Goal: Task Accomplishment & Management: Use online tool/utility

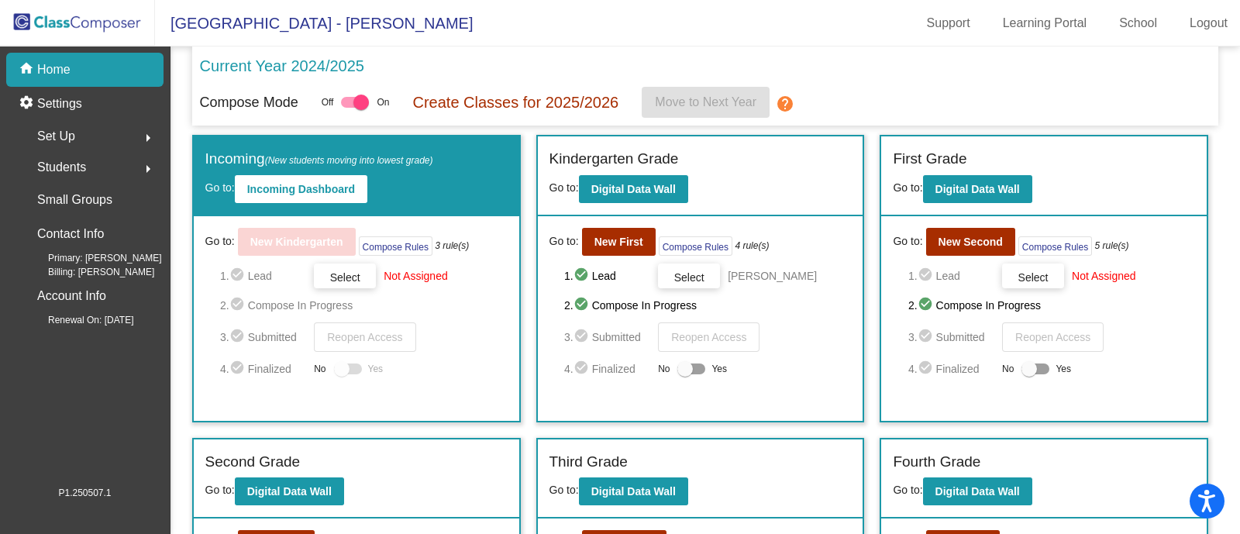
click at [270, 64] on p "Current Year 2024/2025" at bounding box center [282, 65] width 164 height 23
click at [143, 132] on mat-icon "arrow_right" at bounding box center [148, 138] width 19 height 19
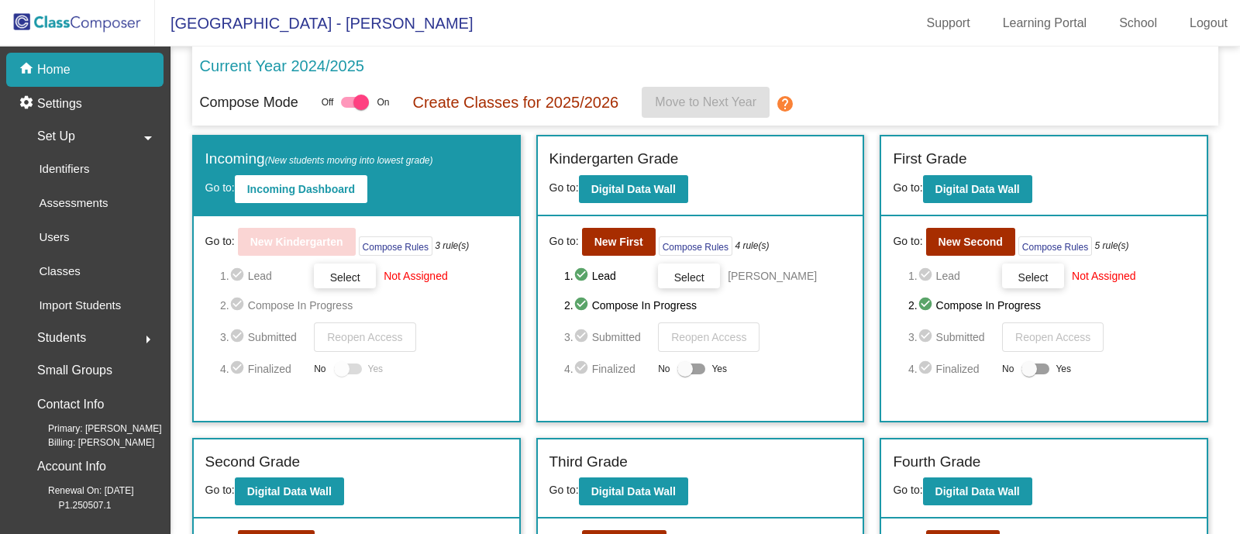
click at [933, 81] on div "Current Year 2024/2025" at bounding box center [706, 70] width 1012 height 33
click at [459, 106] on p "Create Classes for 2025/2026" at bounding box center [515, 102] width 206 height 23
click at [340, 100] on div "Off On" at bounding box center [356, 102] width 68 height 19
drag, startPoint x: 357, startPoint y: 100, endPoint x: 316, endPoint y: 102, distance: 40.4
click at [316, 102] on div "Compose Mode Off On Create Classes for 2025/2026 Move to Next Year help" at bounding box center [706, 102] width 1012 height 31
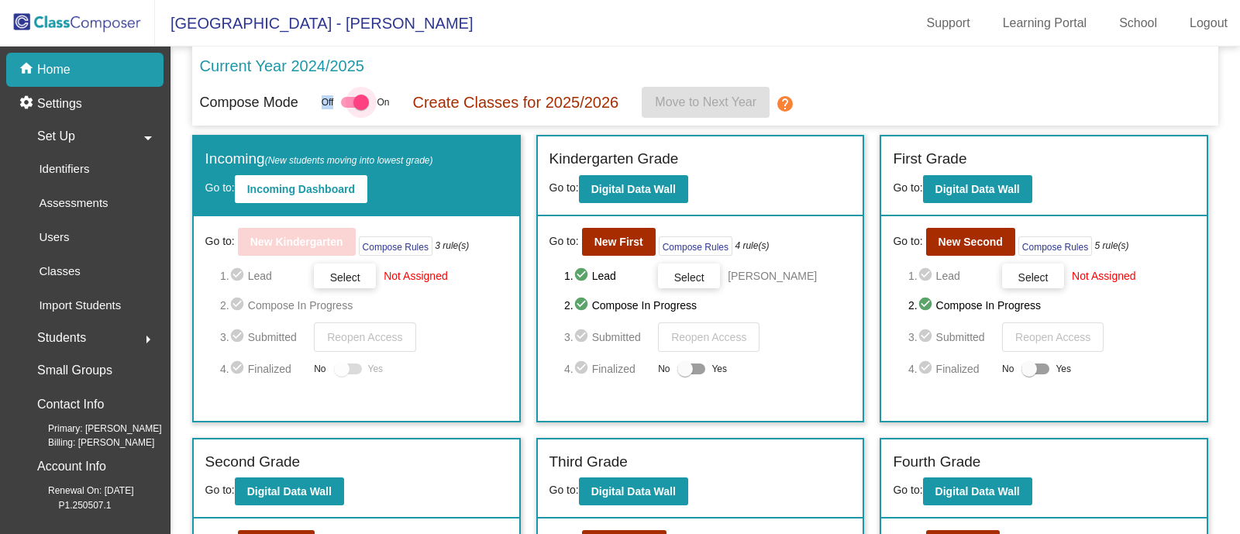
click at [349, 103] on div at bounding box center [355, 102] width 28 height 11
click at [349, 108] on input "checkbox" at bounding box center [348, 108] width 1 height 1
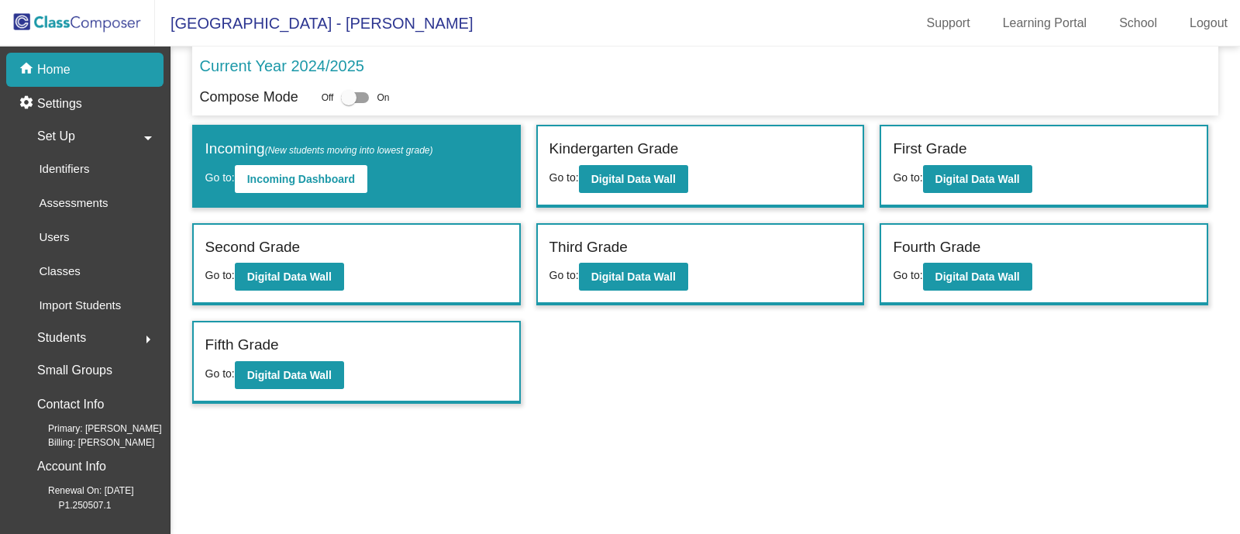
click at [360, 98] on div at bounding box center [355, 97] width 28 height 11
click at [349, 103] on input "checkbox" at bounding box center [348, 103] width 1 height 1
checkbox input "true"
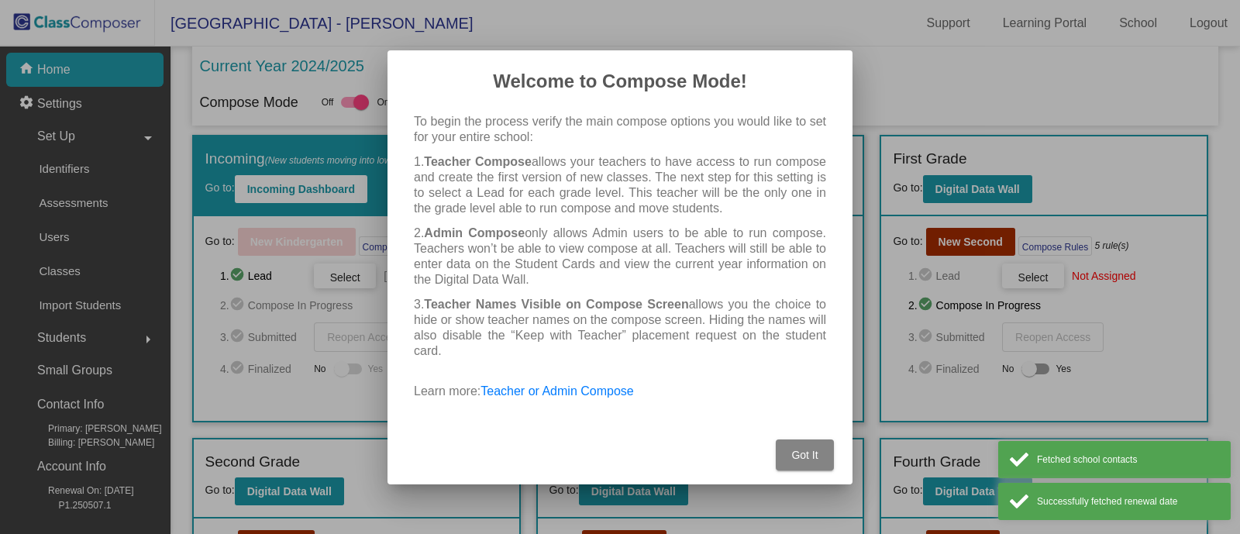
click at [798, 457] on span "Got It" at bounding box center [804, 455] width 26 height 12
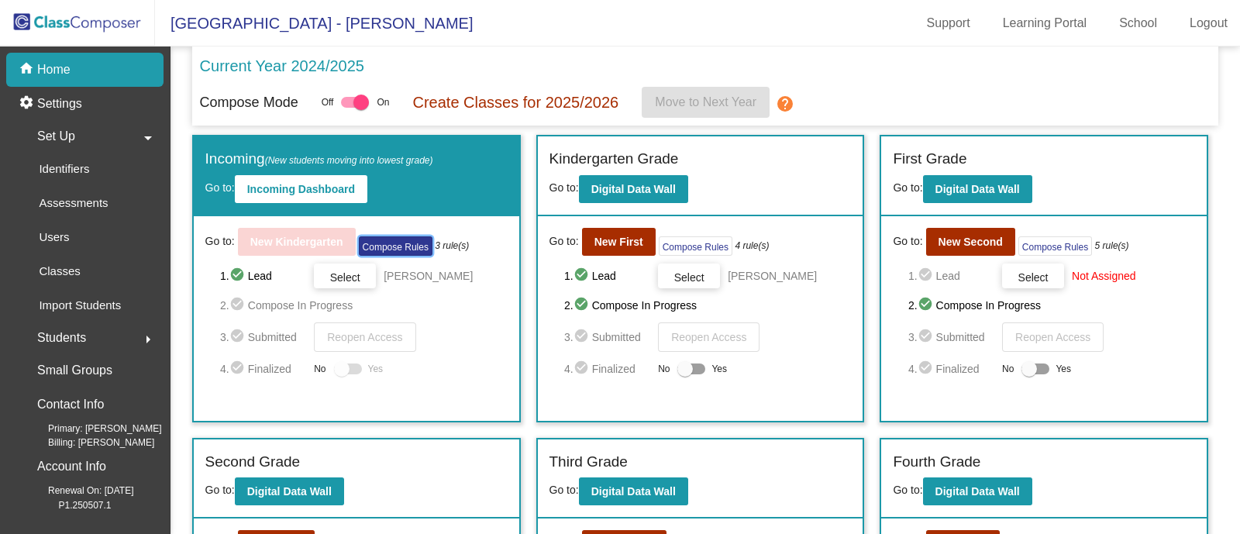
click at [397, 248] on button "Compose Rules" at bounding box center [396, 245] width 74 height 19
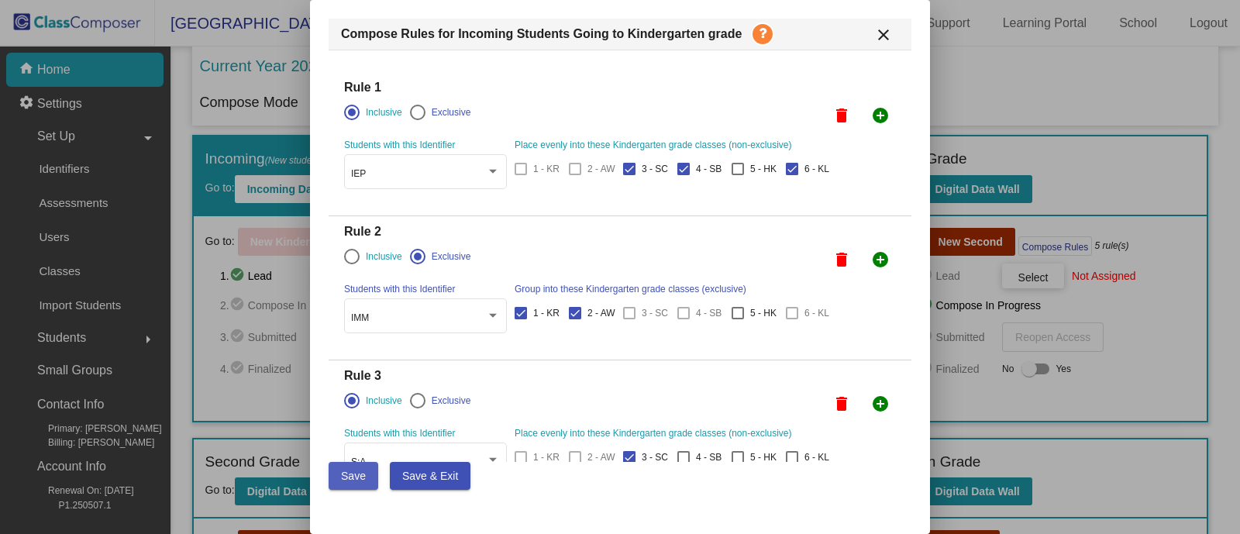
click at [356, 474] on span "Save" at bounding box center [353, 476] width 25 height 12
click at [886, 26] on mat-icon "close" at bounding box center [883, 35] width 19 height 19
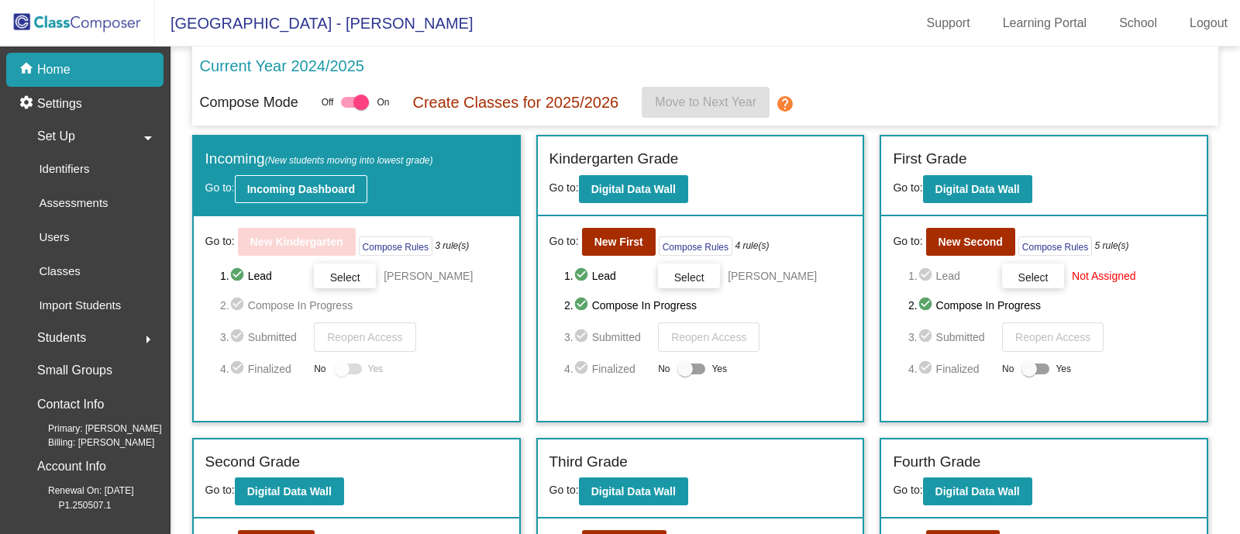
click at [335, 189] on b "Incoming Dashboard" at bounding box center [301, 189] width 108 height 12
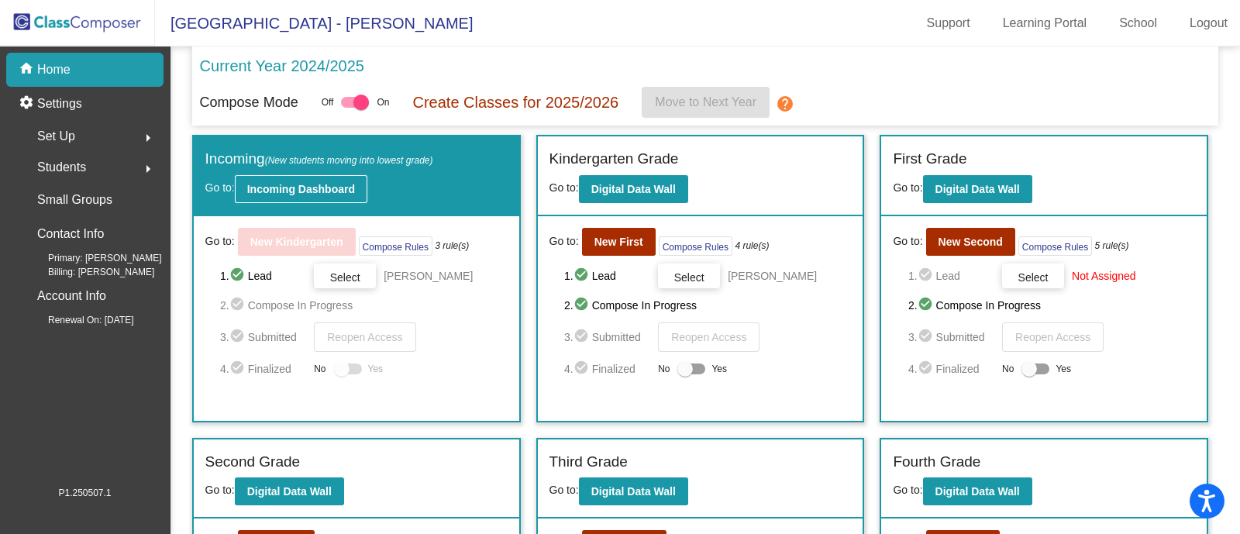
click at [314, 190] on b "Incoming Dashboard" at bounding box center [301, 189] width 108 height 12
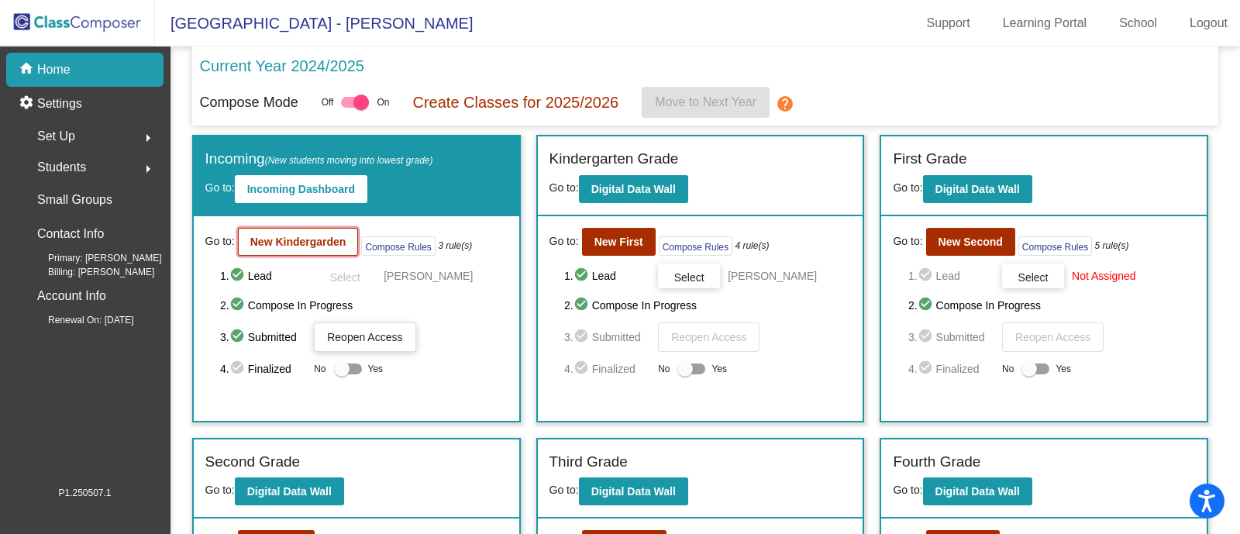
click at [295, 243] on b "New Kindergarden" at bounding box center [298, 242] width 96 height 12
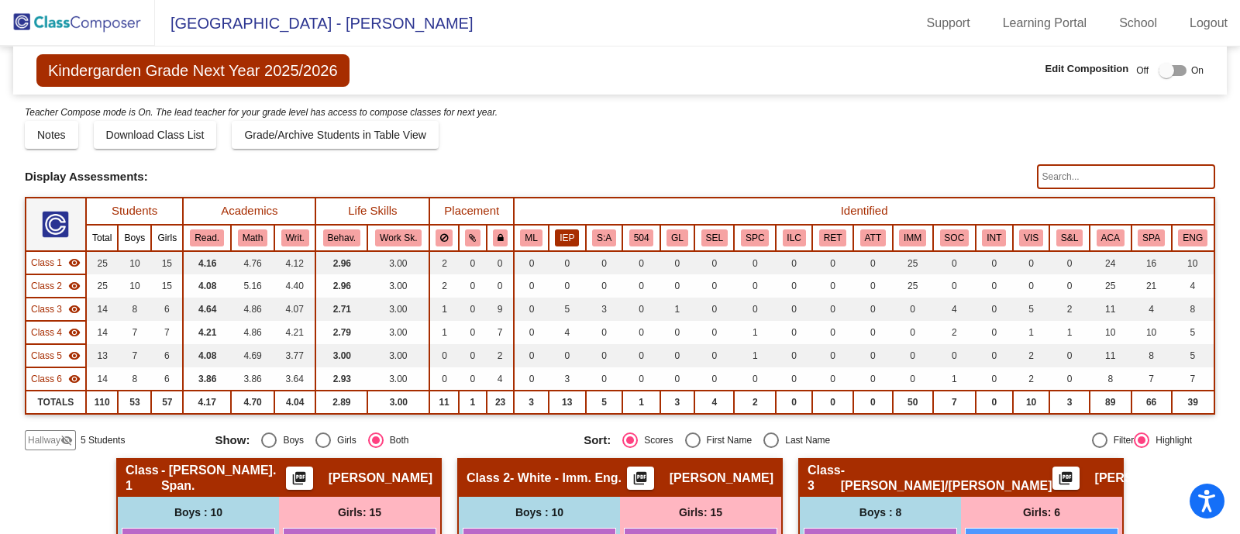
click at [566, 234] on button "IEP" at bounding box center [567, 237] width 24 height 17
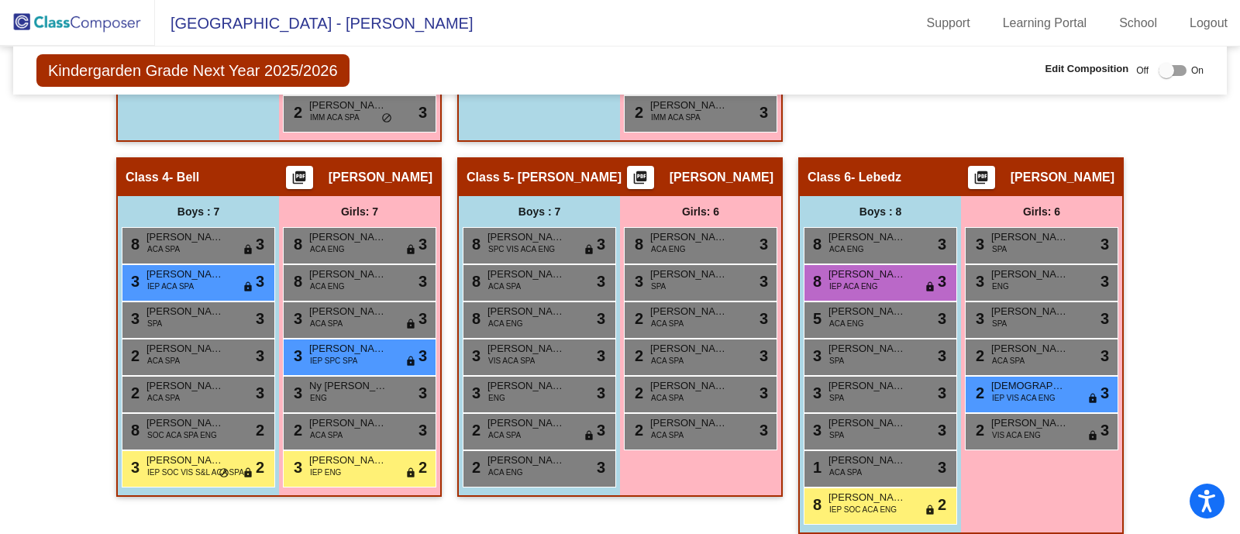
scroll to position [965, 0]
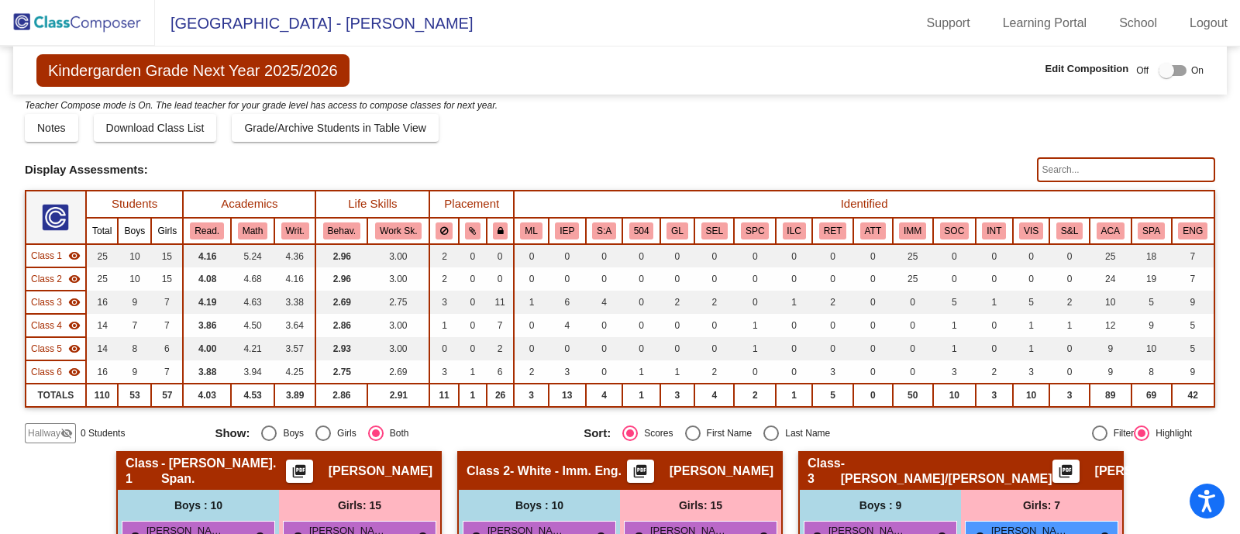
scroll to position [6, 0]
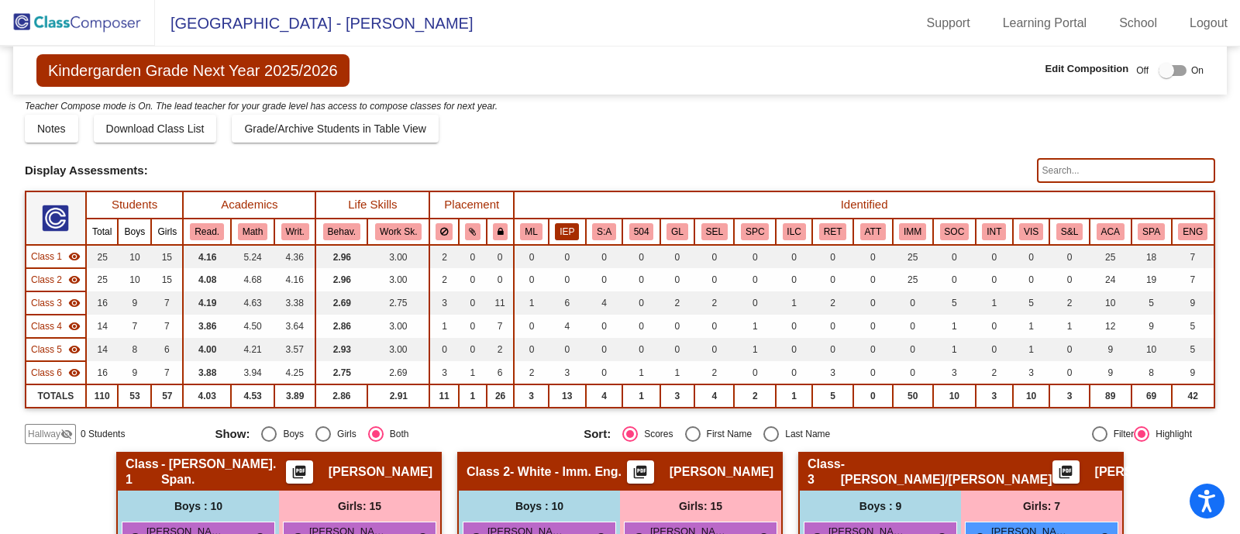
click at [559, 229] on button "IEP" at bounding box center [567, 231] width 24 height 17
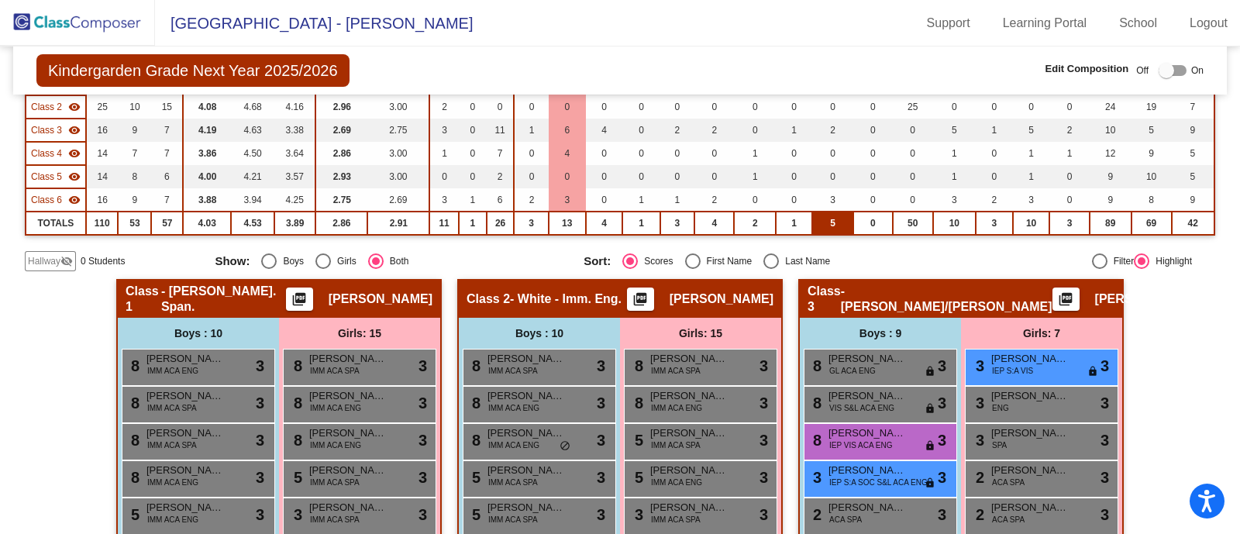
scroll to position [0, 0]
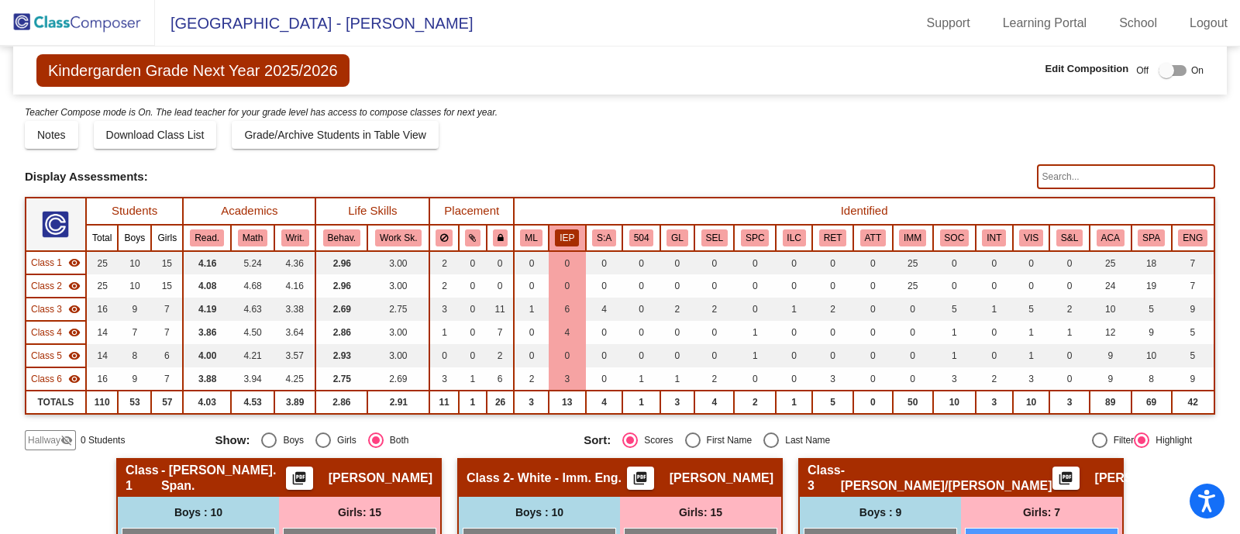
click at [564, 232] on button "IEP" at bounding box center [567, 237] width 24 height 17
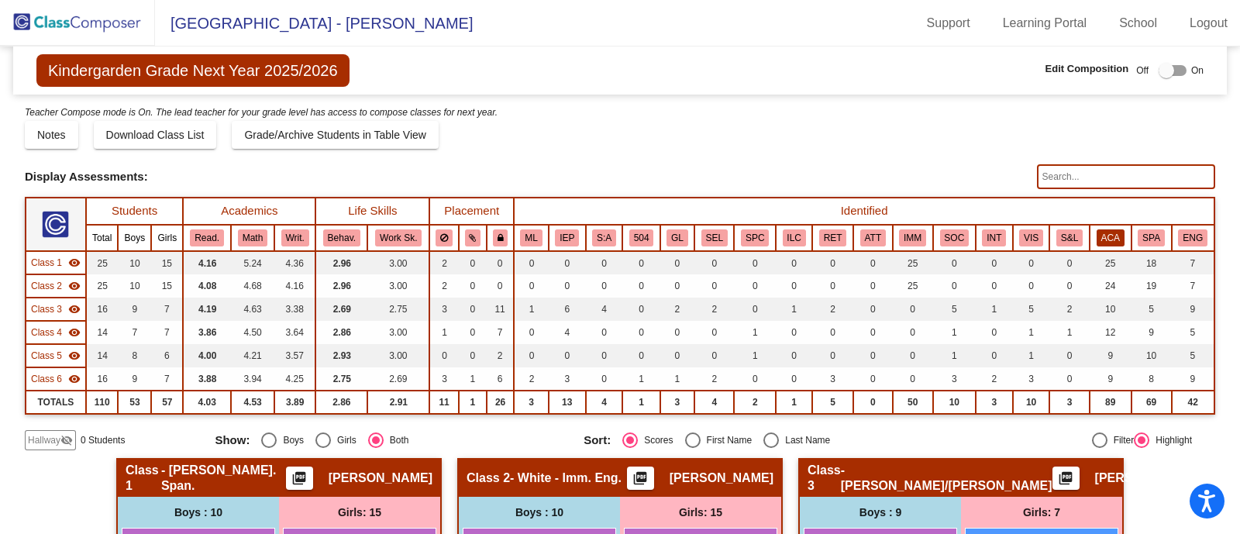
click at [1102, 237] on button "ACA" at bounding box center [1111, 237] width 28 height 17
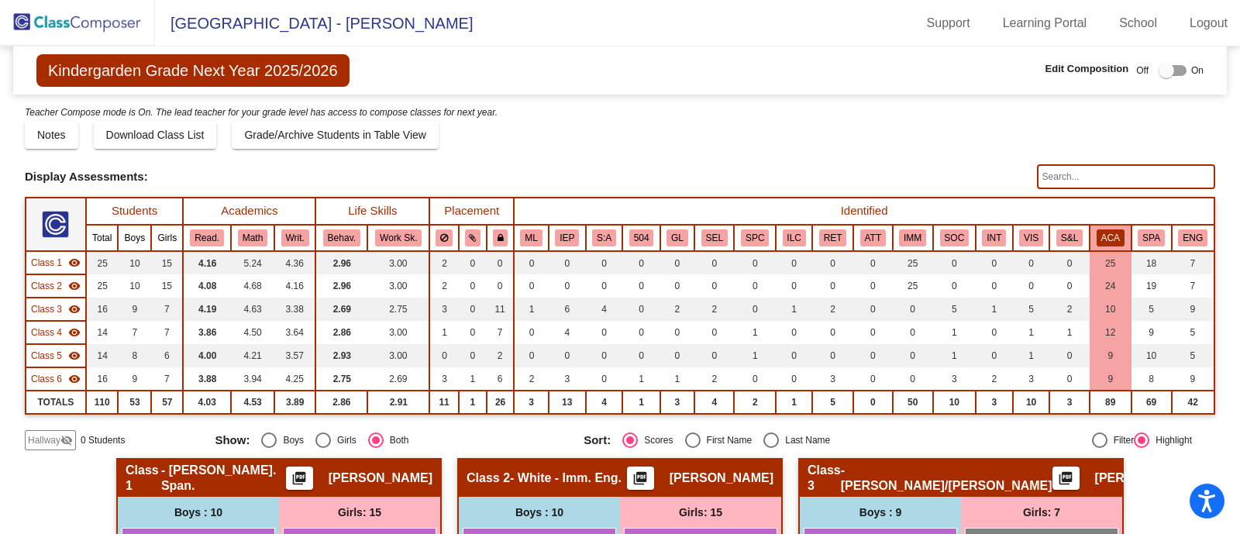
click at [697, 145] on div "Notes Download Class List Import Students Grade/Archive Students in Table View …" at bounding box center [620, 135] width 1191 height 28
click at [942, 14] on link "Support" at bounding box center [949, 23] width 68 height 25
click at [29, 22] on img at bounding box center [77, 23] width 155 height 46
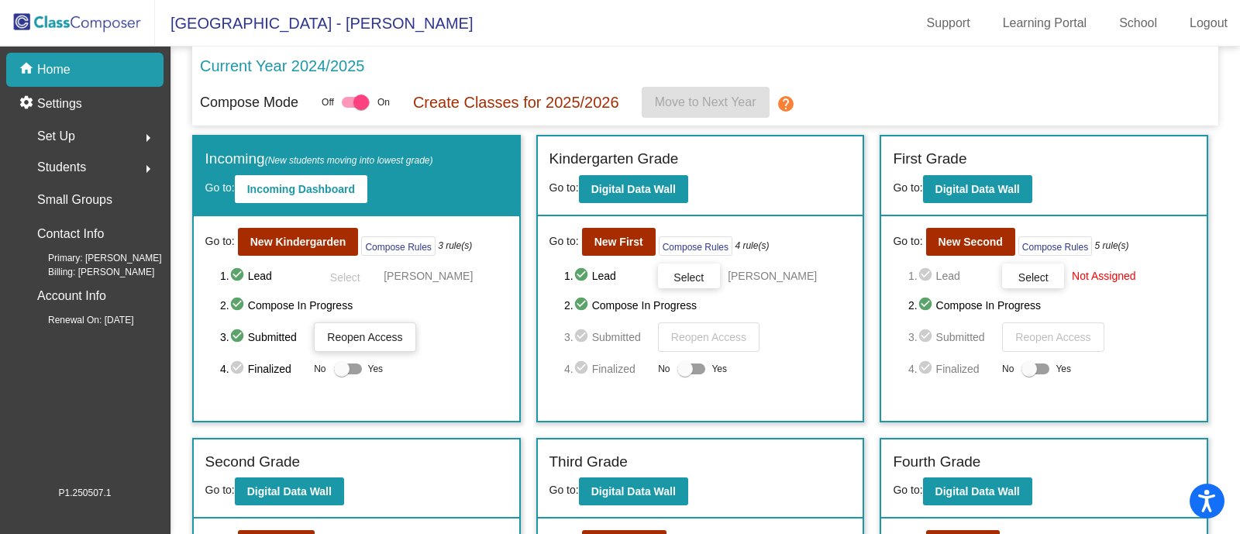
click at [89, 165] on div "Students arrow_right" at bounding box center [90, 167] width 148 height 31
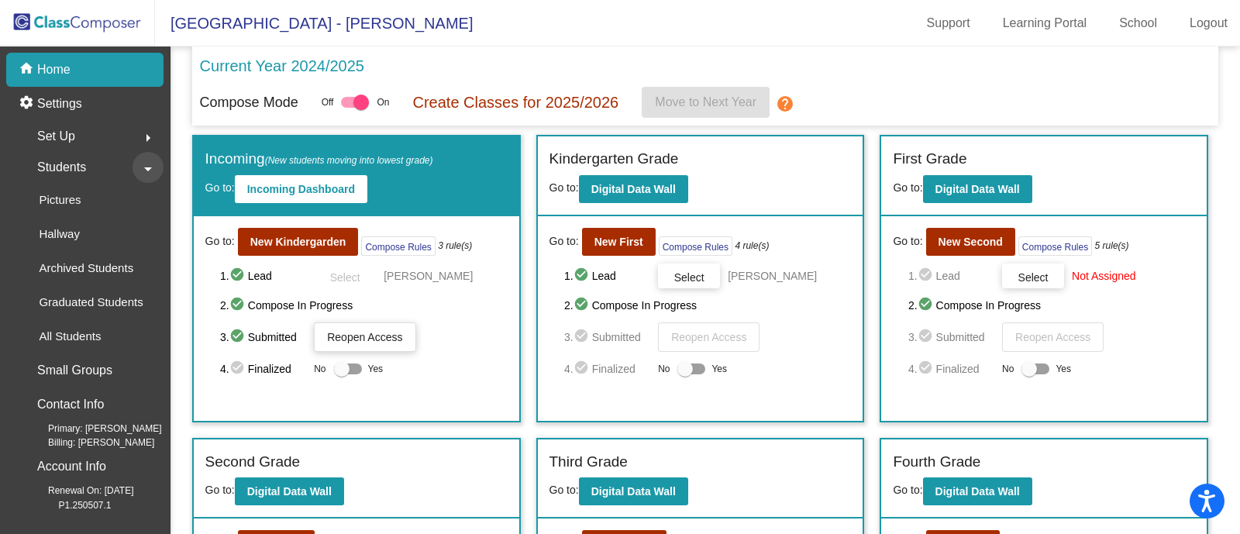
click at [145, 165] on mat-icon "arrow_drop_down" at bounding box center [148, 169] width 19 height 19
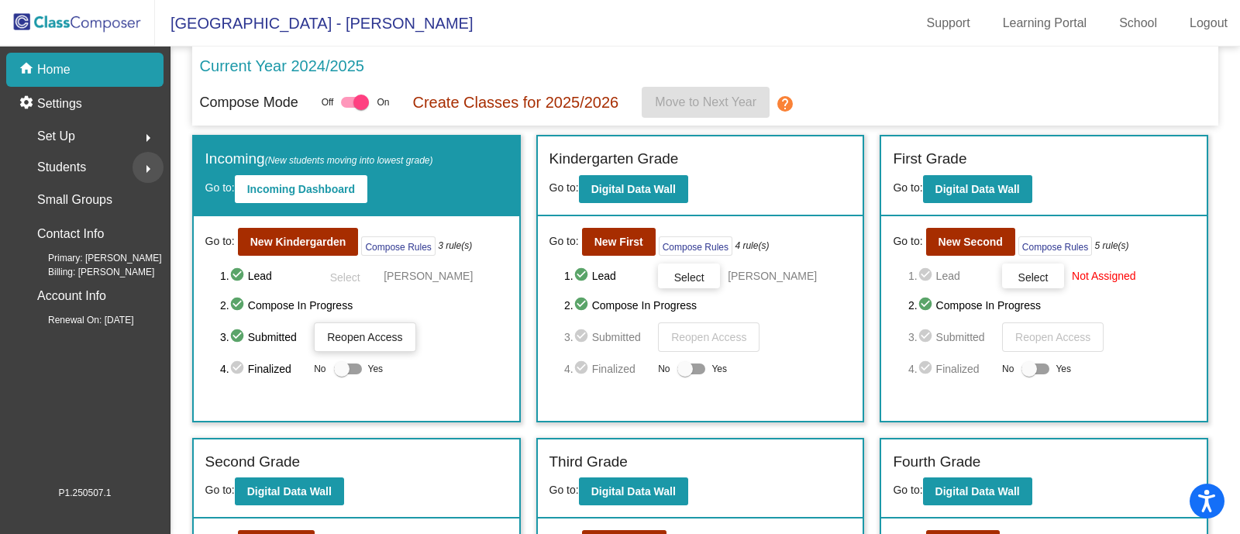
click at [145, 165] on mat-icon "arrow_right" at bounding box center [148, 169] width 19 height 19
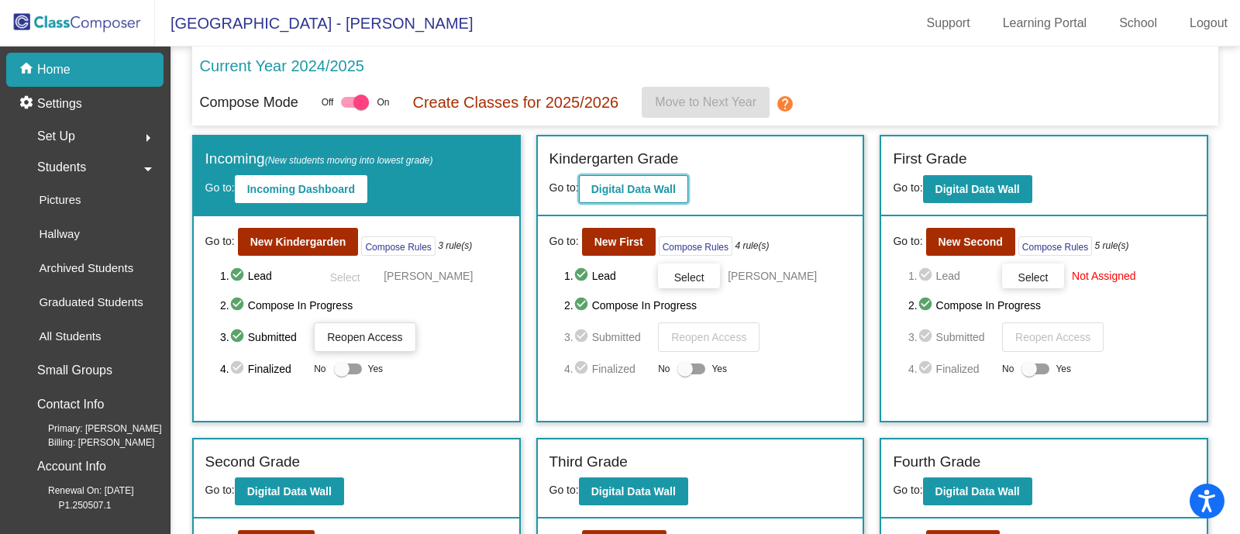
click at [635, 189] on b "Digital Data Wall" at bounding box center [633, 189] width 84 height 12
click at [788, 104] on mat-icon "help" at bounding box center [785, 104] width 19 height 19
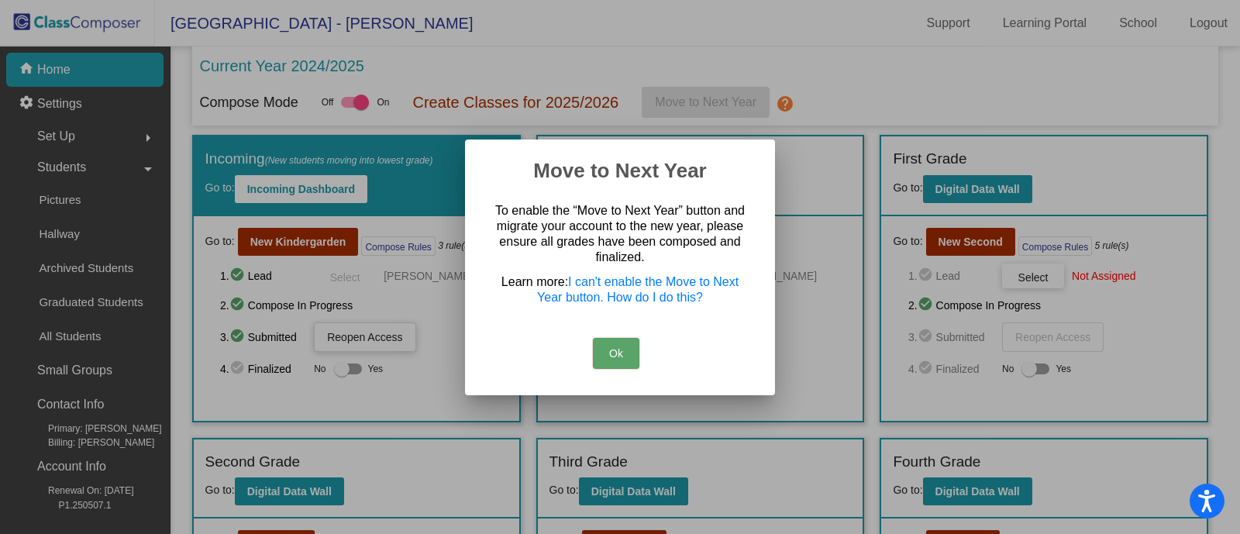
click at [598, 362] on button "Ok" at bounding box center [616, 353] width 47 height 31
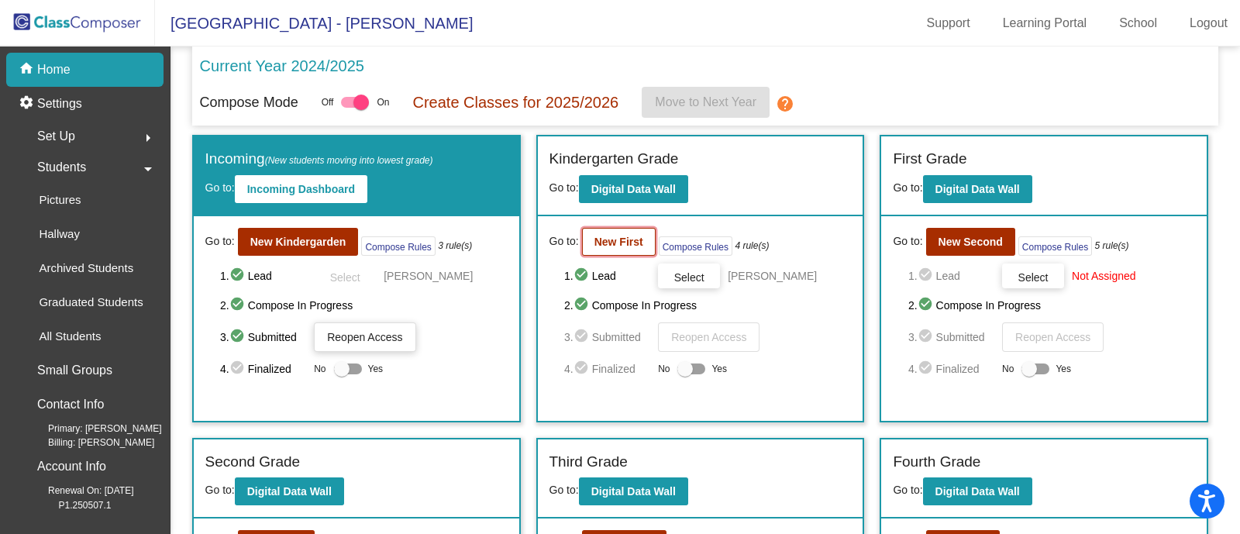
click at [601, 245] on b "New First" at bounding box center [619, 242] width 49 height 12
click at [957, 236] on b "New Second" at bounding box center [971, 242] width 64 height 12
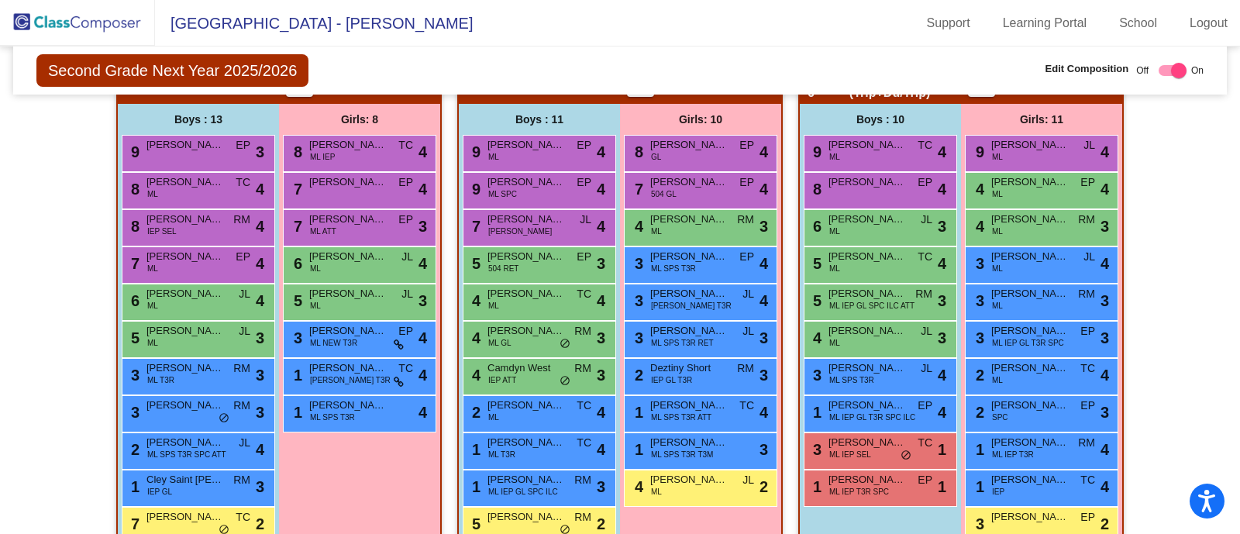
scroll to position [1013, 0]
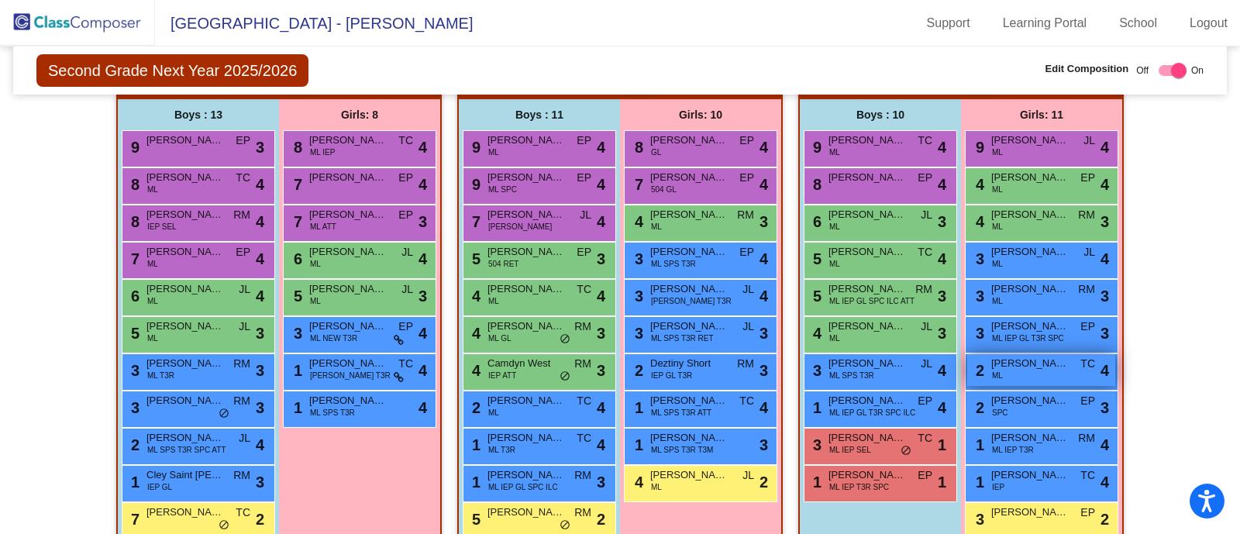
click at [1022, 370] on div "2 Sofia Mendez-Niz ML TC lock do_not_disturb_alt 4" at bounding box center [1041, 370] width 148 height 32
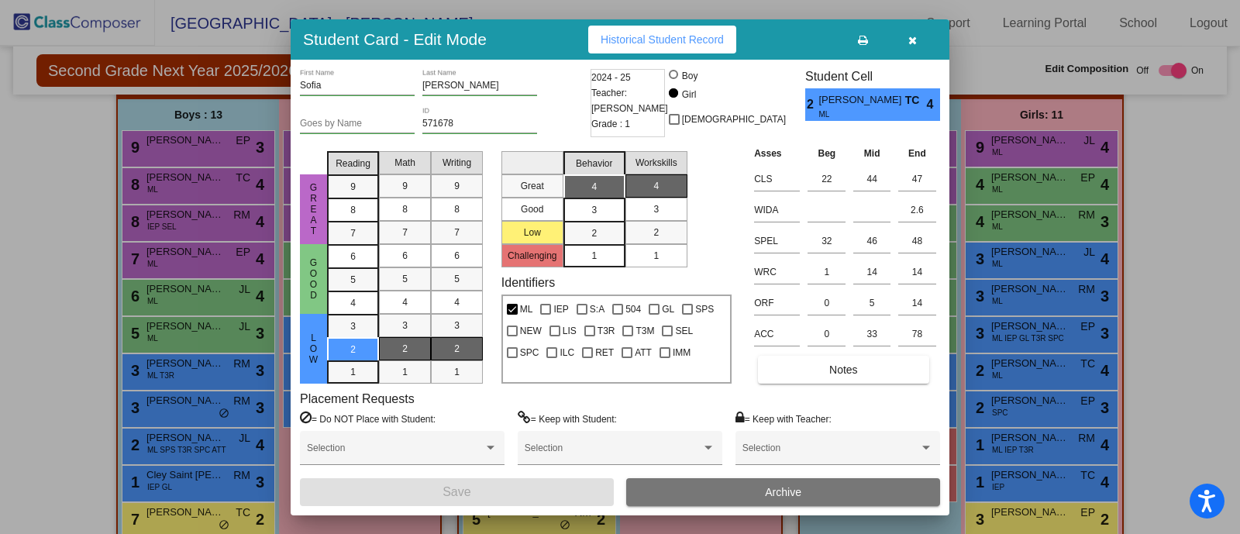
click at [912, 35] on icon "button" at bounding box center [913, 40] width 9 height 11
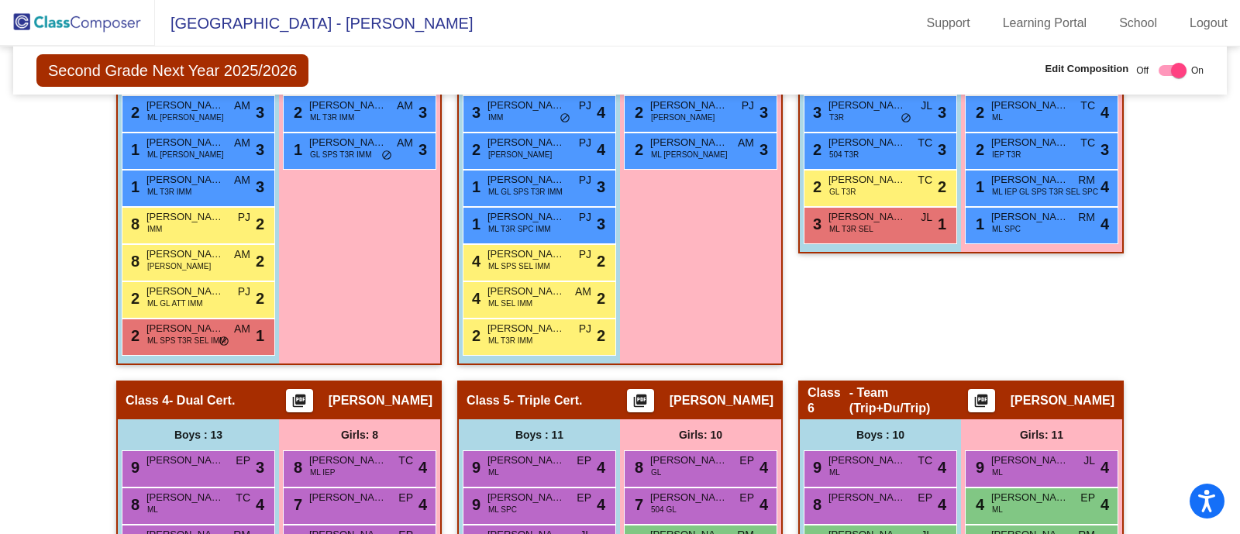
scroll to position [692, 0]
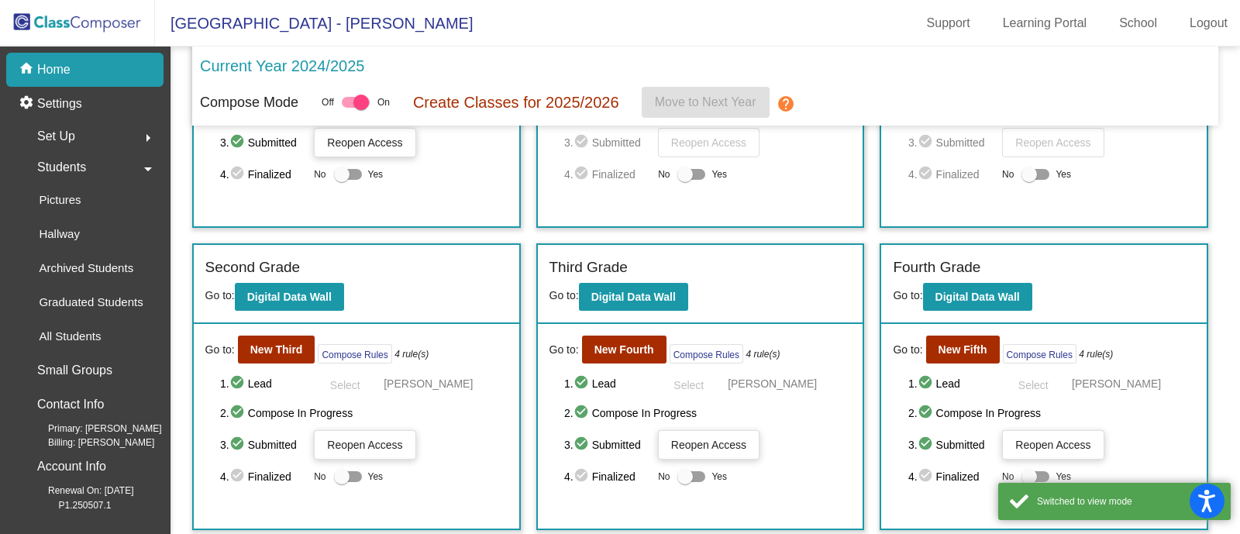
scroll to position [197, 0]
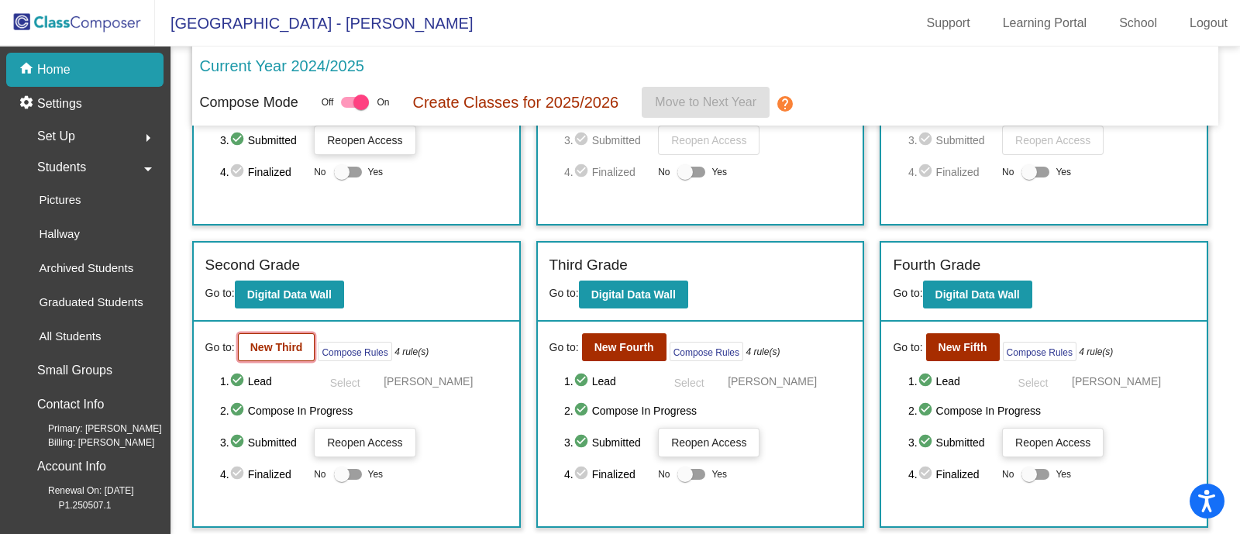
click at [278, 343] on b "New Third" at bounding box center [276, 347] width 53 height 12
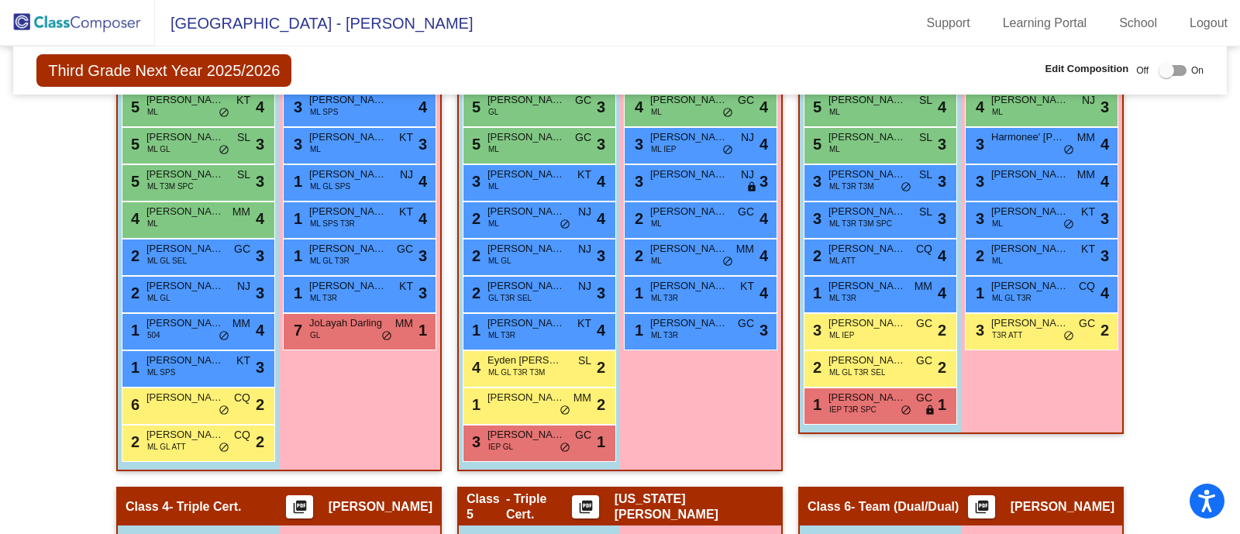
scroll to position [494, 0]
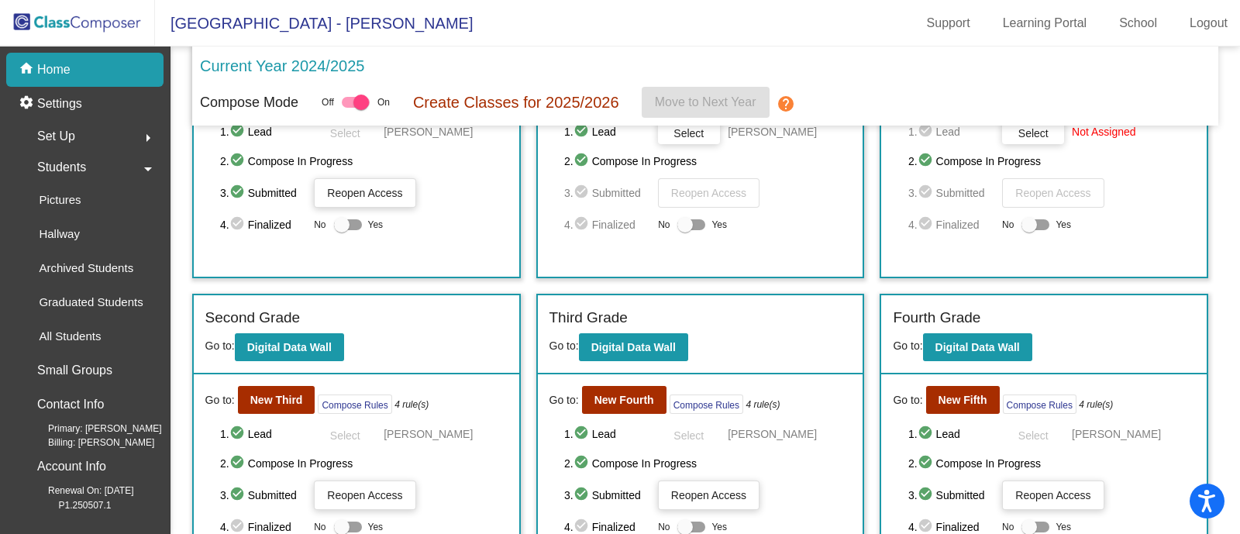
scroll to position [145, 0]
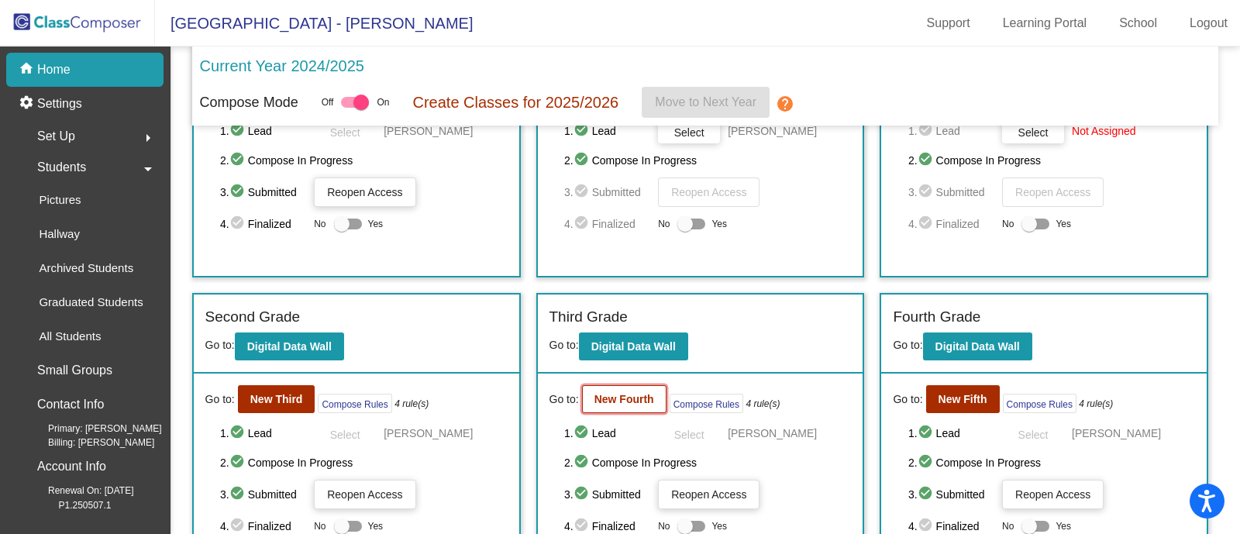
click at [625, 393] on b "New Fourth" at bounding box center [625, 399] width 60 height 12
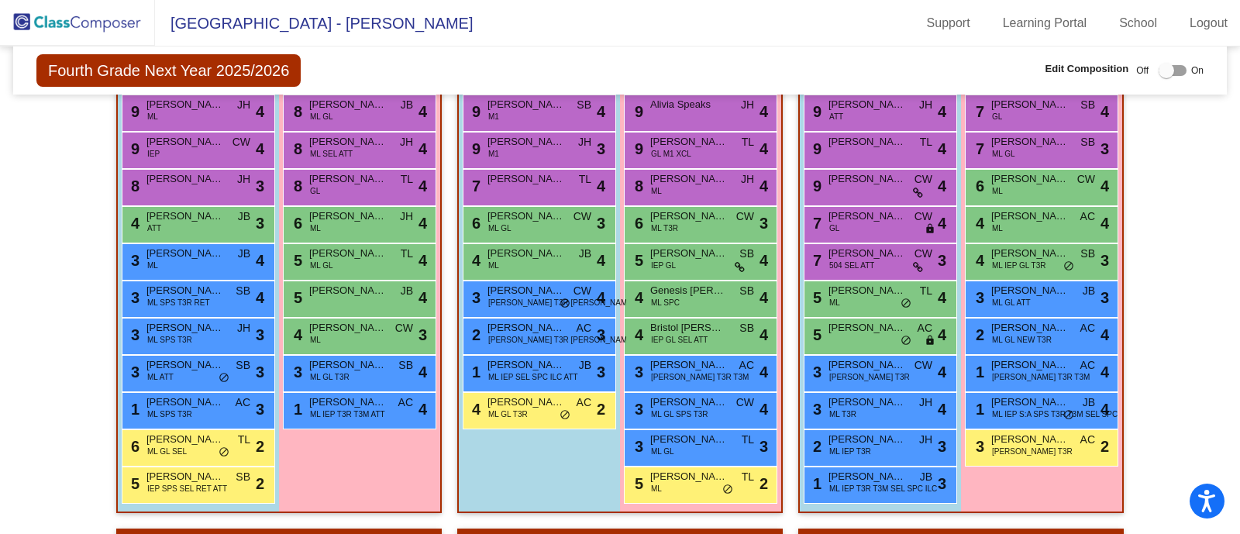
scroll to position [436, 0]
